Goal: Information Seeking & Learning: Learn about a topic

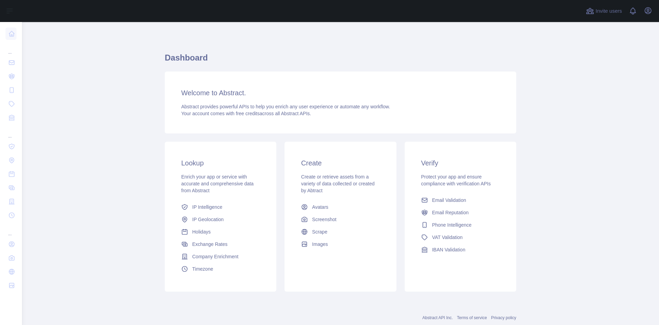
click at [212, 194] on div "Enrich your app or service with accurate and comprehensive data from Abstract" at bounding box center [220, 183] width 79 height 21
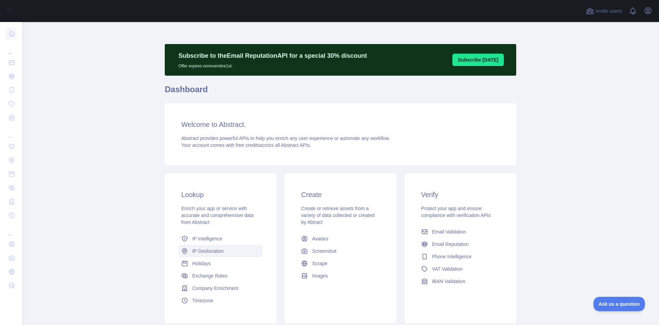
click at [209, 250] on span "IP Geolocation" at bounding box center [208, 250] width 32 height 7
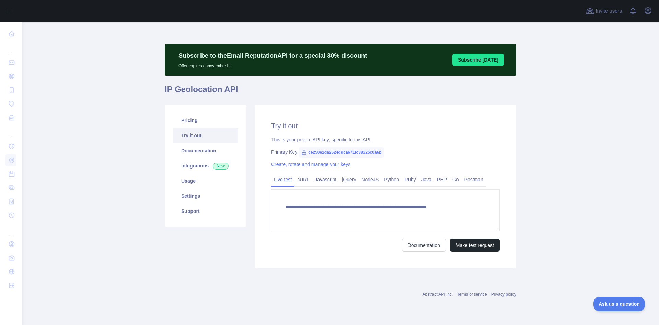
type textarea "**********"
click at [198, 186] on link "Usage" at bounding box center [205, 180] width 65 height 15
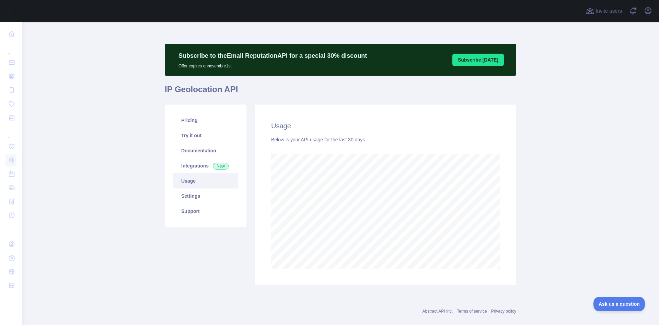
scroll to position [303, 632]
click at [230, 196] on link "Settings" at bounding box center [205, 195] width 65 height 15
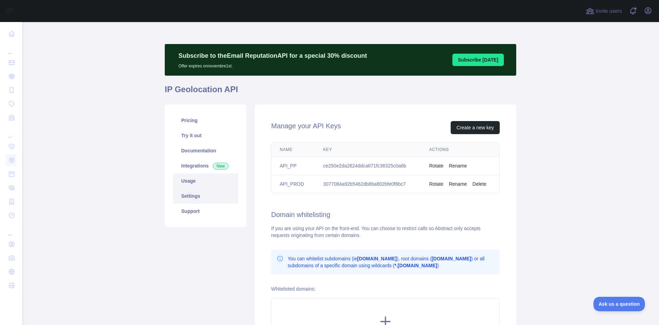
click at [219, 186] on link "Usage" at bounding box center [205, 180] width 65 height 15
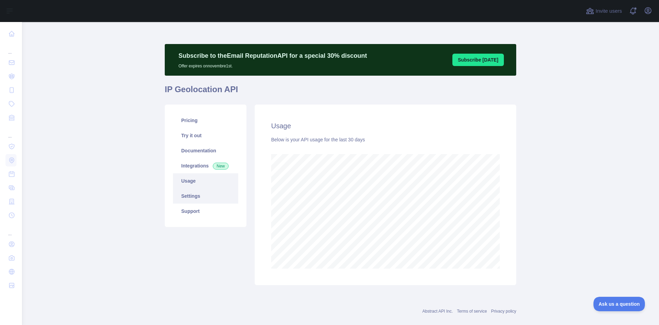
scroll to position [303, 632]
click at [216, 197] on link "Settings" at bounding box center [205, 195] width 65 height 15
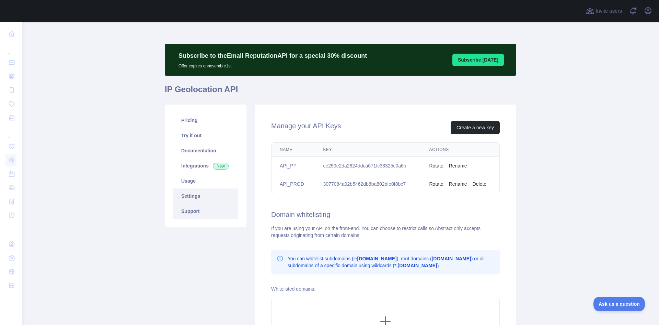
click at [214, 208] on link "Support" at bounding box center [205, 210] width 65 height 15
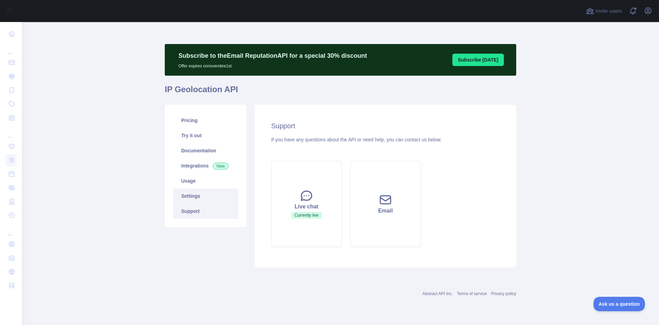
click at [207, 195] on link "Settings" at bounding box center [205, 195] width 65 height 15
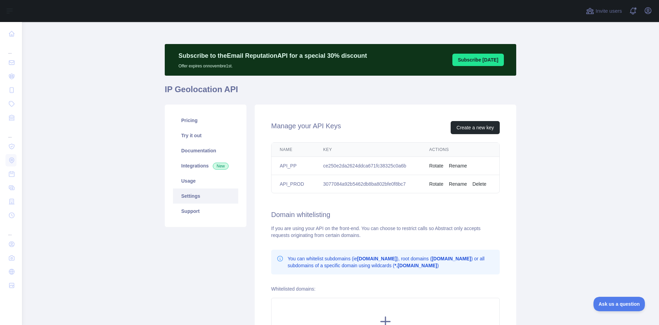
scroll to position [94, 0]
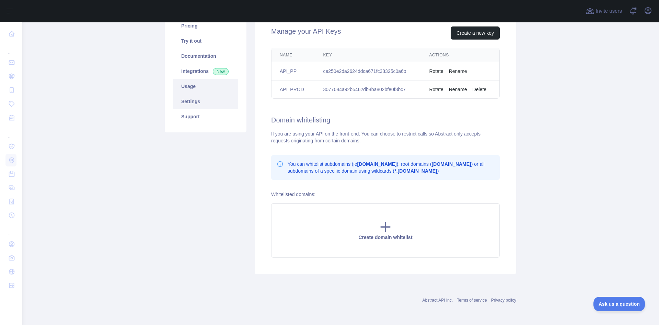
click at [198, 88] on link "Usage" at bounding box center [205, 86] width 65 height 15
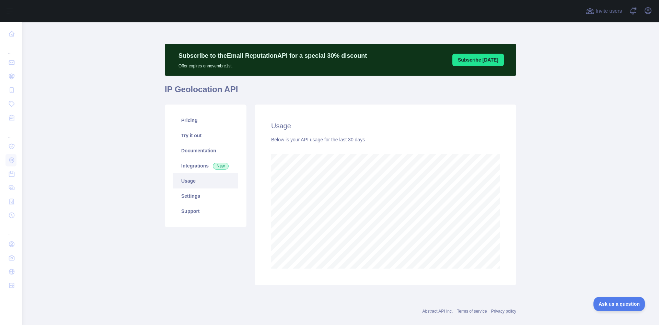
scroll to position [303, 632]
click at [200, 161] on link "Integrations New" at bounding box center [205, 165] width 65 height 15
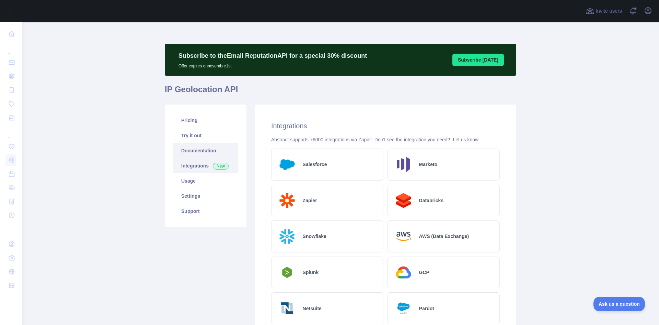
click at [190, 148] on link "Documentation" at bounding box center [205, 150] width 65 height 15
click at [213, 191] on link "Settings" at bounding box center [205, 195] width 65 height 15
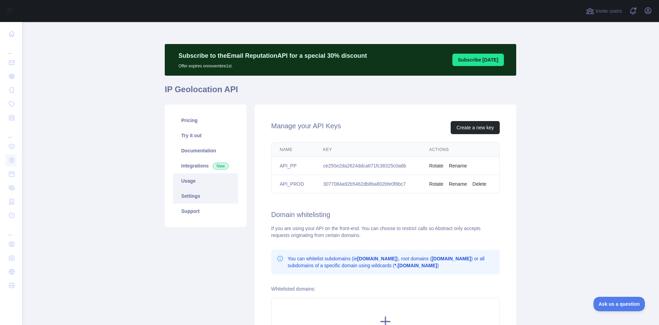
click at [210, 183] on link "Usage" at bounding box center [205, 180] width 65 height 15
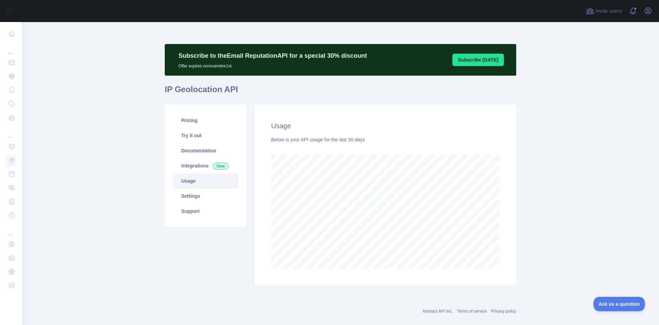
scroll to position [303, 632]
click at [197, 149] on link "Documentation" at bounding box center [205, 150] width 65 height 15
click at [182, 116] on link "Pricing" at bounding box center [205, 120] width 65 height 15
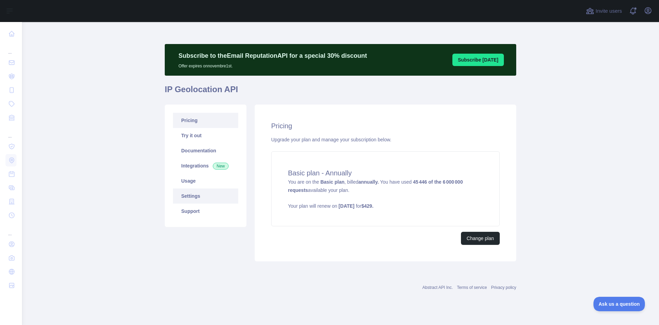
click at [197, 193] on link "Settings" at bounding box center [205, 195] width 65 height 15
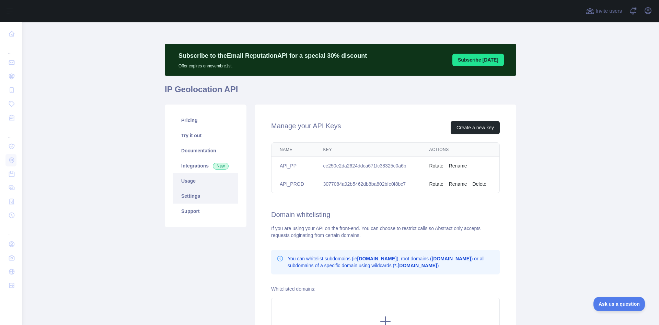
click at [197, 179] on link "Usage" at bounding box center [205, 180] width 65 height 15
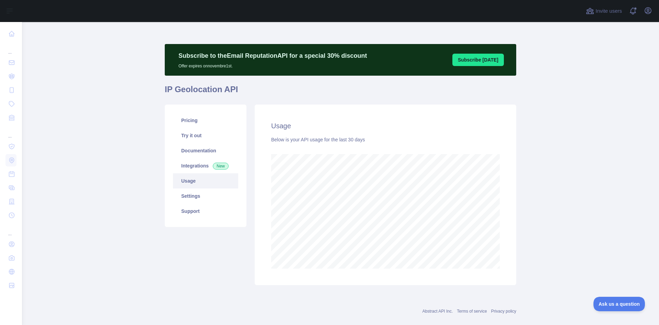
scroll to position [303, 632]
click at [176, 171] on link "Integrations New" at bounding box center [205, 165] width 65 height 15
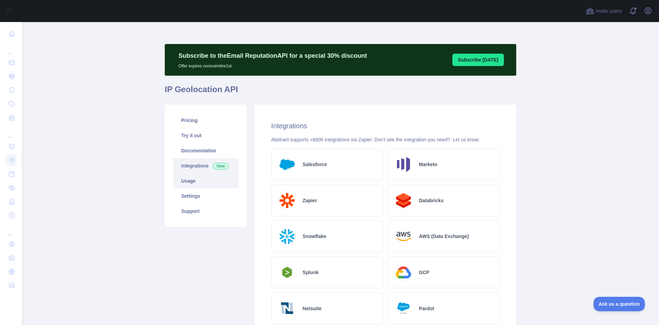
click at [182, 179] on link "Usage" at bounding box center [205, 180] width 65 height 15
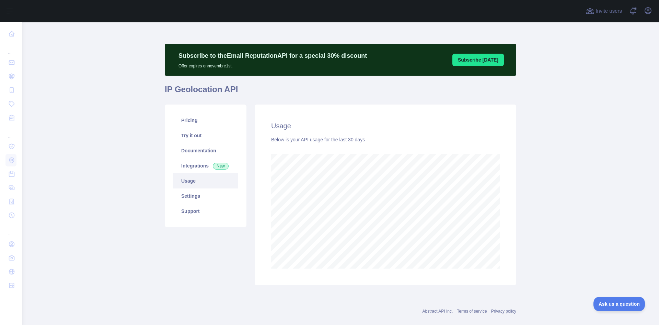
scroll to position [303, 632]
click at [190, 188] on link "Usage" at bounding box center [205, 180] width 65 height 15
click at [201, 202] on link "Settings" at bounding box center [205, 195] width 65 height 15
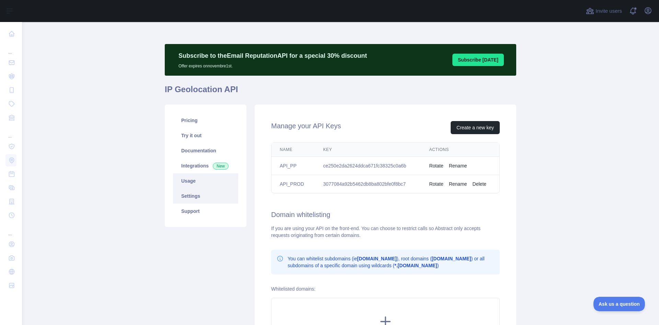
click at [223, 186] on link "Usage" at bounding box center [205, 180] width 65 height 15
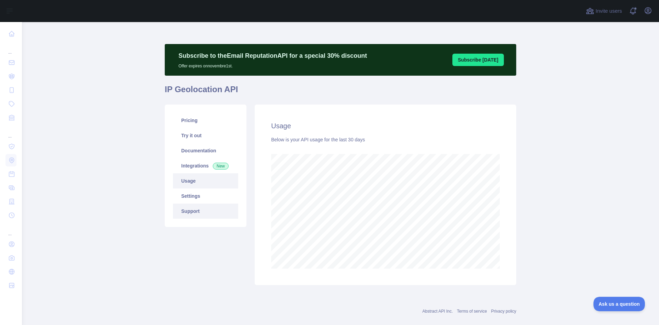
scroll to position [303, 632]
click at [212, 208] on link "Support" at bounding box center [205, 210] width 65 height 15
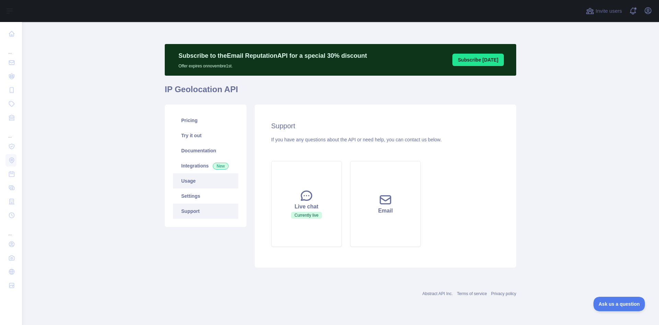
click at [210, 184] on link "Usage" at bounding box center [205, 180] width 65 height 15
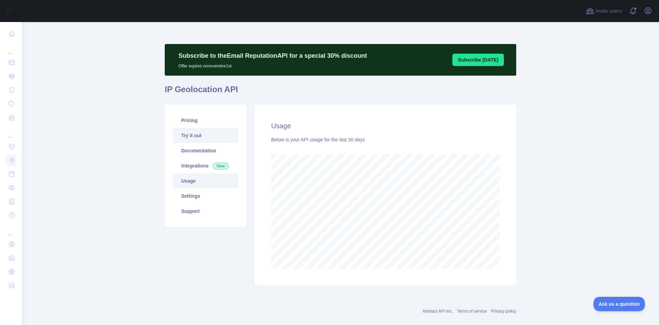
scroll to position [303, 632]
click at [204, 126] on link "Pricing" at bounding box center [205, 120] width 65 height 15
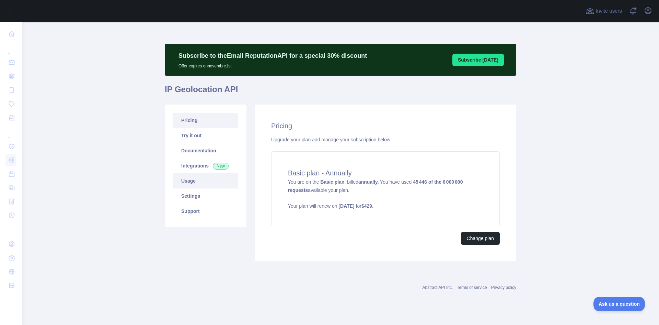
click at [195, 184] on link "Usage" at bounding box center [205, 180] width 65 height 15
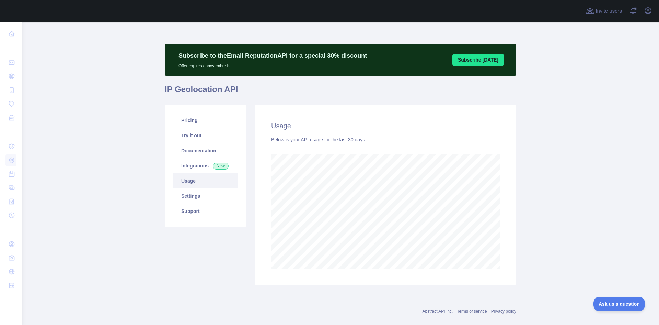
scroll to position [303, 632]
click at [195, 123] on link "Pricing" at bounding box center [205, 120] width 65 height 15
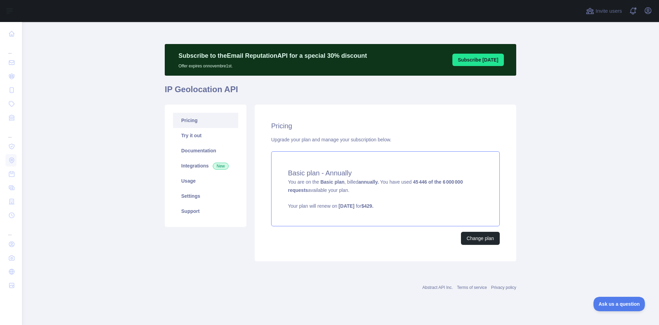
click at [451, 179] on strong "45 446 of the 6 000 000 requests" at bounding box center [375, 186] width 175 height 14
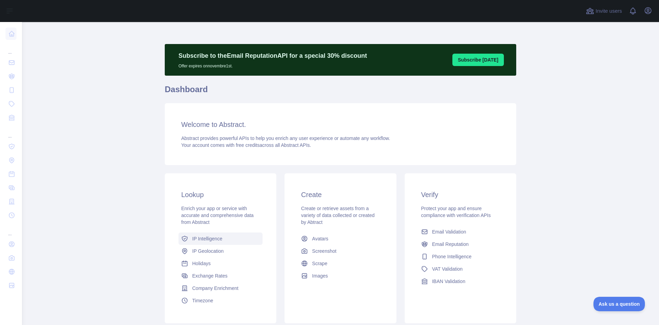
scroll to position [34, 0]
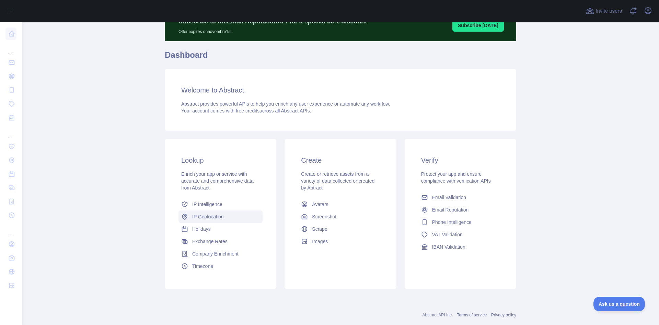
click at [211, 216] on span "IP Geolocation" at bounding box center [208, 216] width 32 height 7
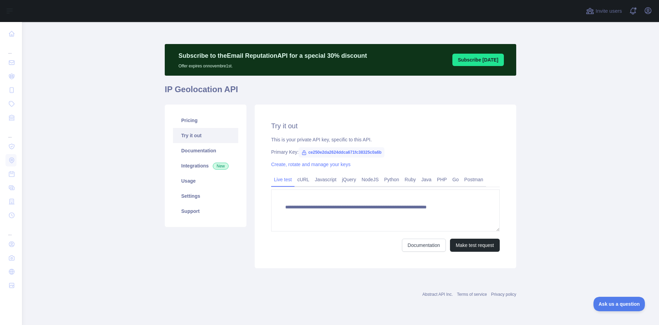
type textarea "**********"
click at [191, 150] on link "Documentation" at bounding box center [205, 150] width 65 height 15
click at [192, 184] on link "Usage" at bounding box center [205, 180] width 65 height 15
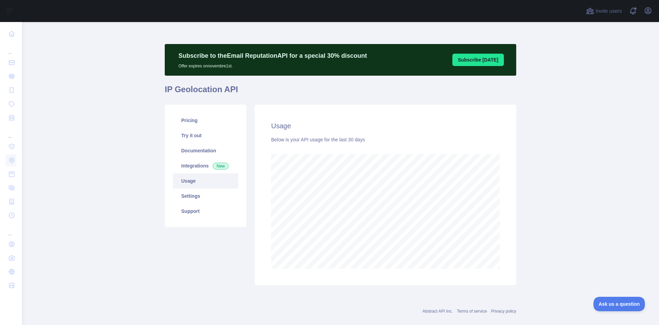
scroll to position [303, 632]
click at [552, 202] on main "Subscribe to the Email Reputation API for a special 30 % discount Offer expires…" at bounding box center [340, 173] width 637 height 303
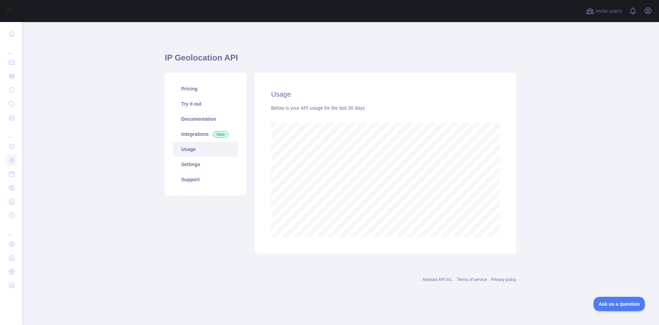
scroll to position [343141, 342811]
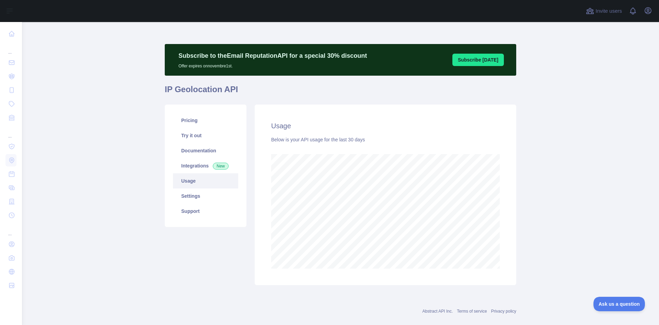
scroll to position [343141, 342811]
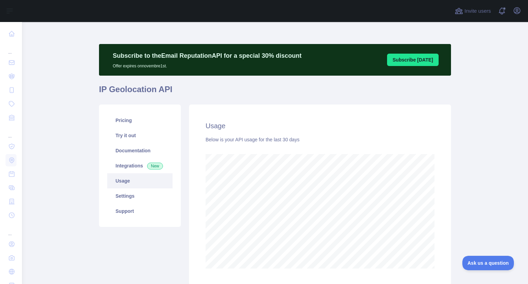
scroll to position [261, 500]
click at [128, 193] on link "Settings" at bounding box center [139, 195] width 65 height 15
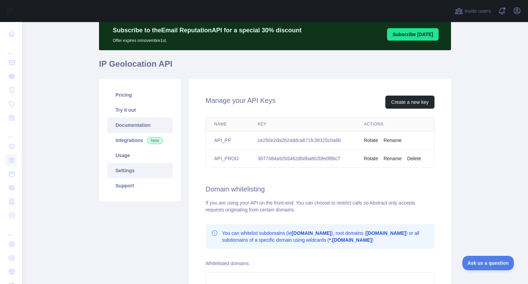
click at [137, 124] on link "Documentation" at bounding box center [139, 124] width 65 height 15
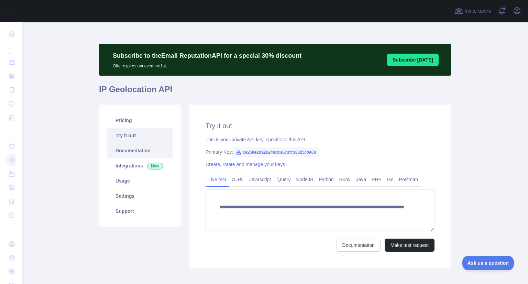
click at [149, 153] on link "Documentation" at bounding box center [139, 150] width 65 height 15
